Goal: Task Accomplishment & Management: Complete application form

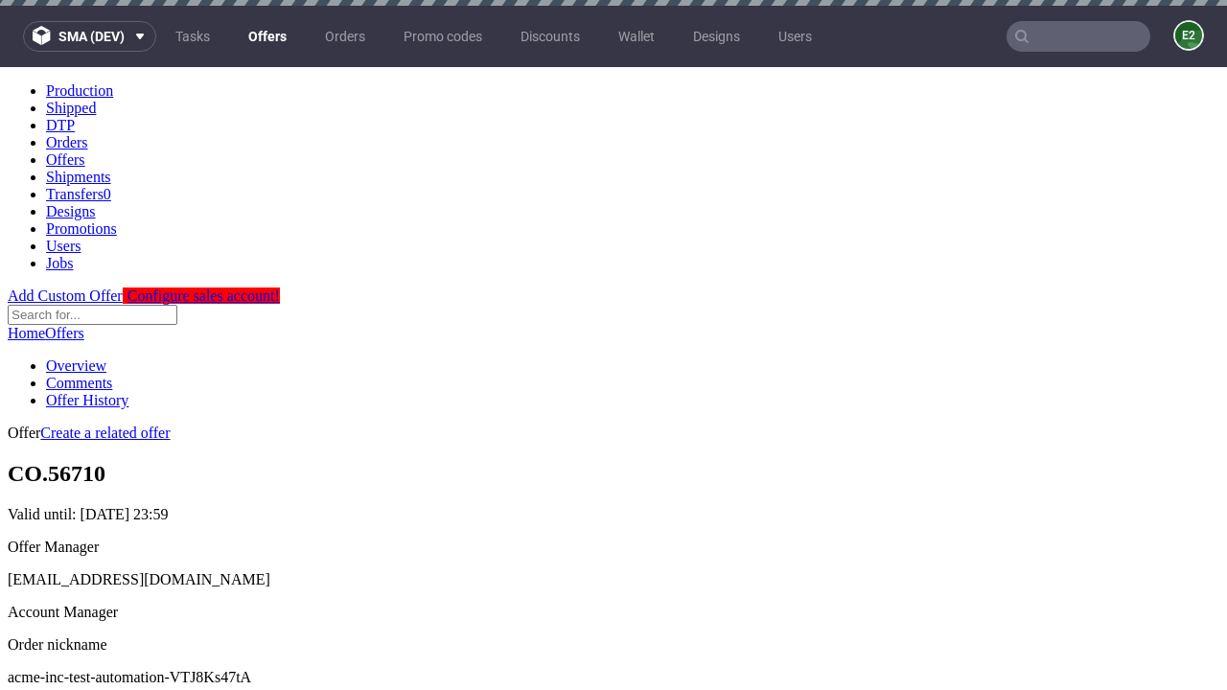
scroll to position [6, 0]
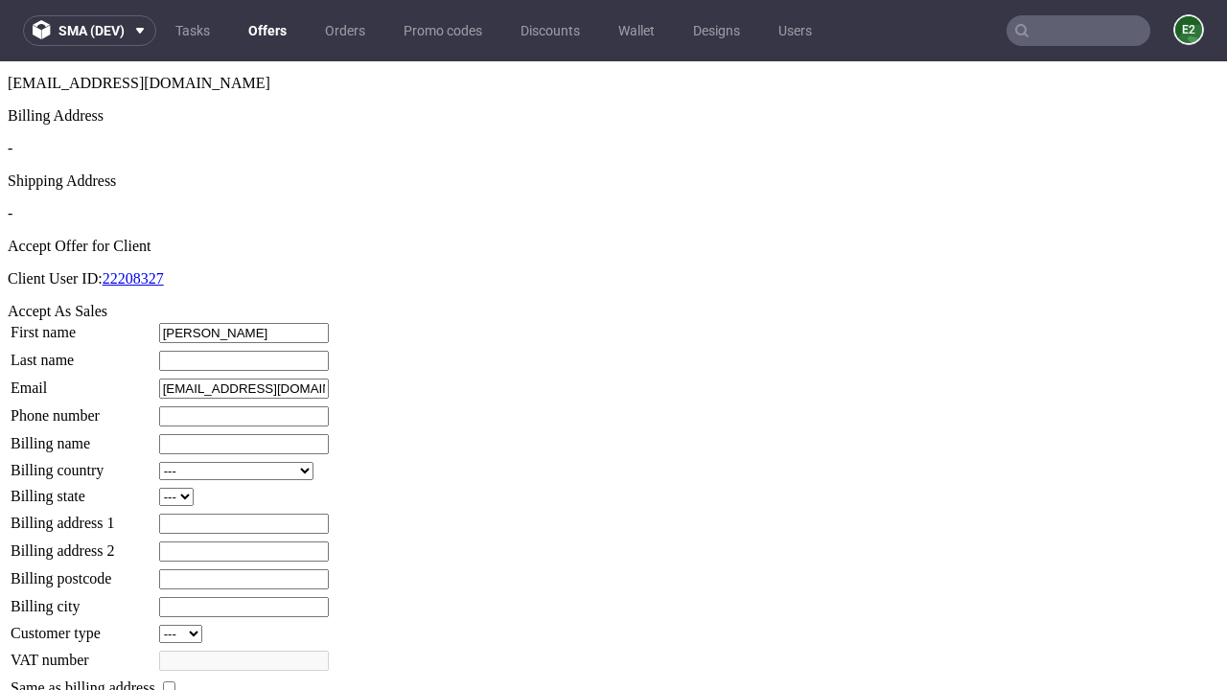
type input "Lonny"
type input "Wunsch-Rau"
type input "1509813888"
type input "Sylvan_Larson27"
select select "13"
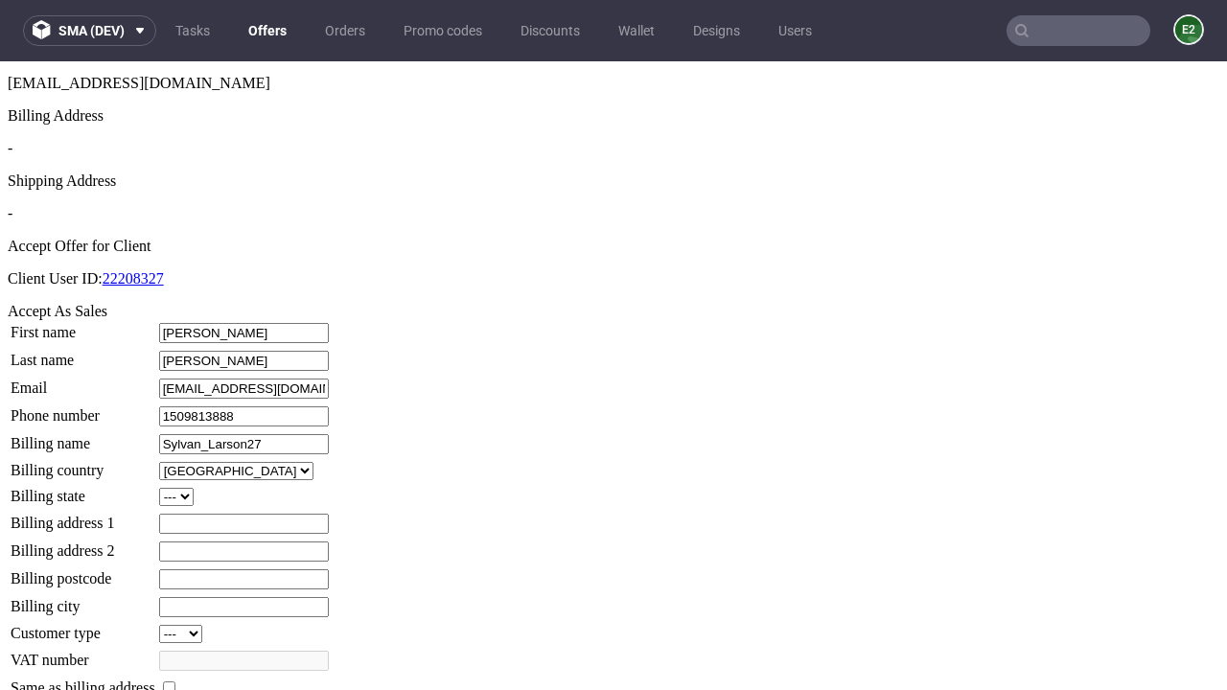
select select "132"
type input "Sylvan_Larson27"
type input "291 Evans Ridge"
type input "BX55 0PA"
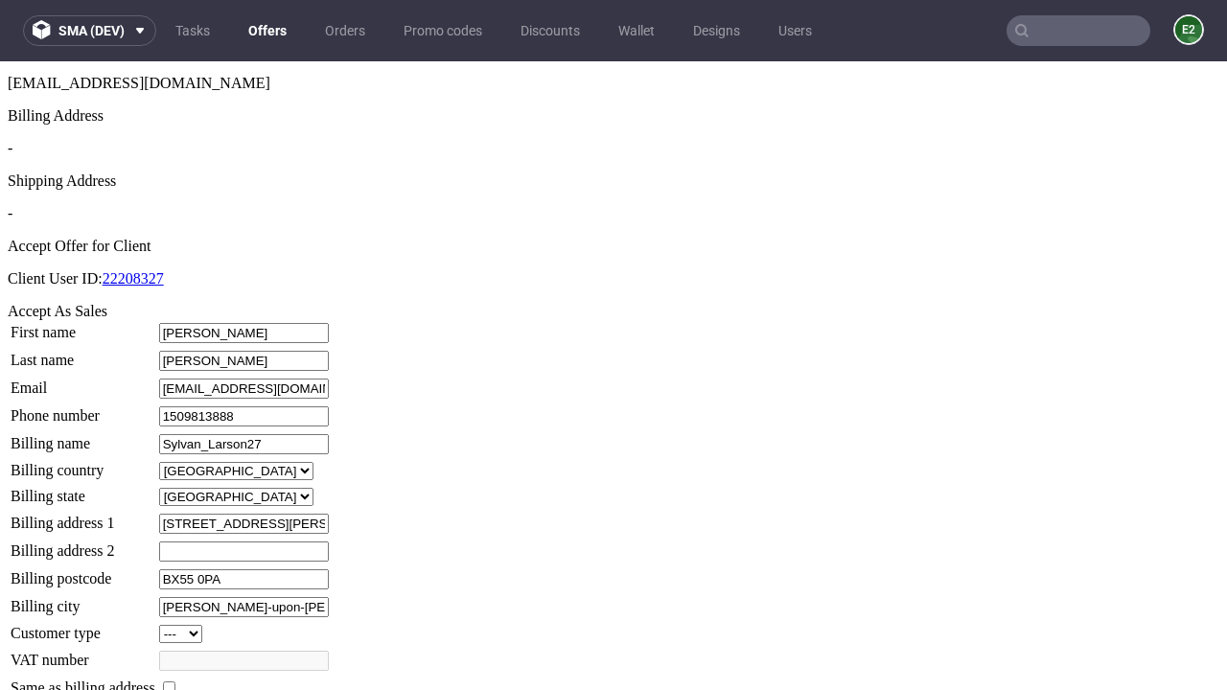
type input "Wiza-upon-Hickle"
click at [175, 681] on input "checkbox" at bounding box center [169, 687] width 12 height 12
checkbox input "true"
type input "Sylvan_Larson27"
select select "13"
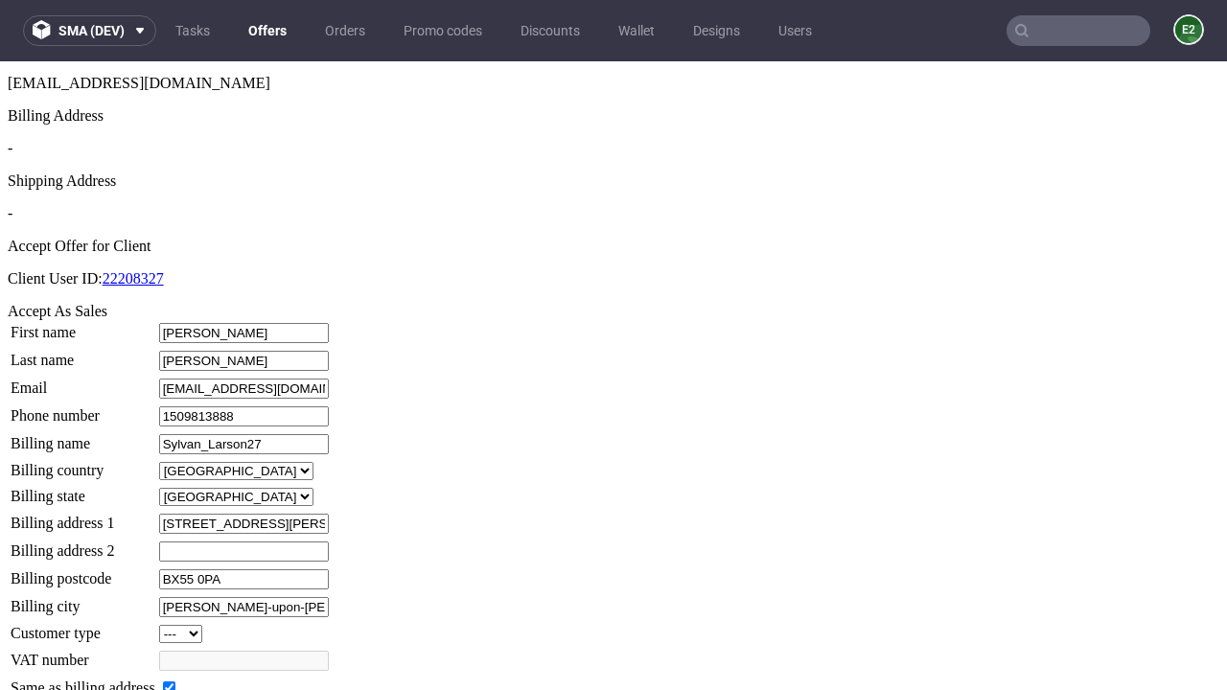
type input "291 Evans Ridge"
type input "BX55 0PA"
type input "Wiza-upon-Hickle"
select select "132"
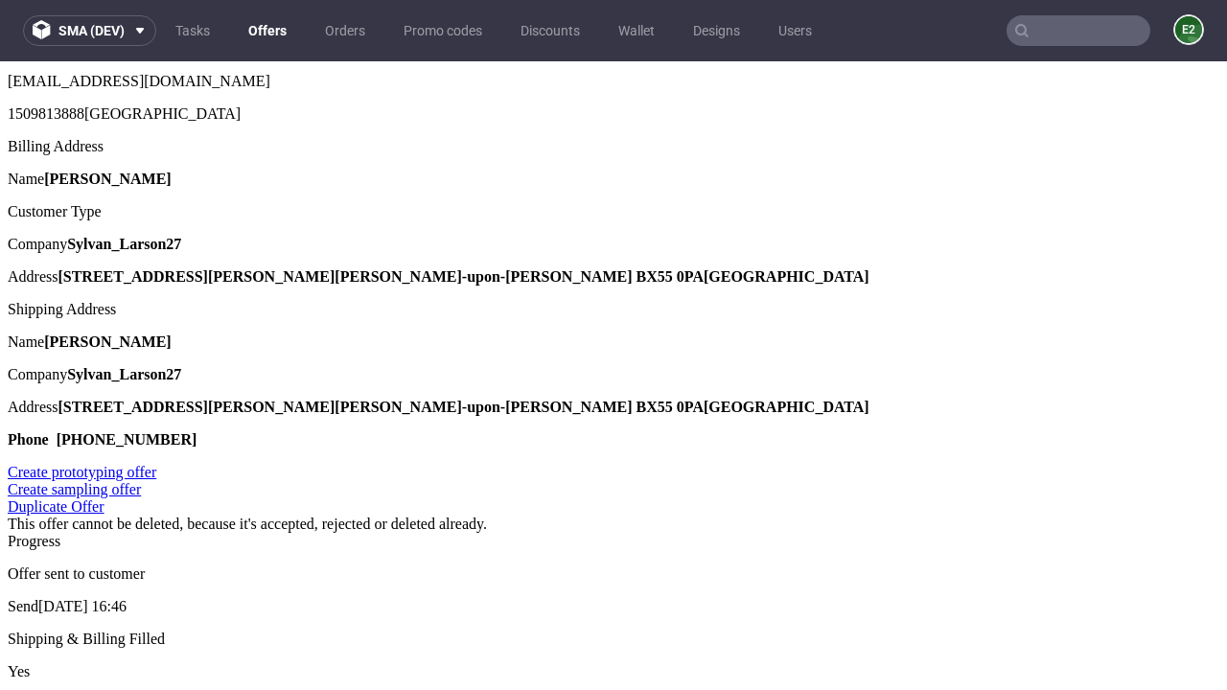
scroll to position [0, 0]
